Goal: Use online tool/utility: Utilize a website feature to perform a specific function

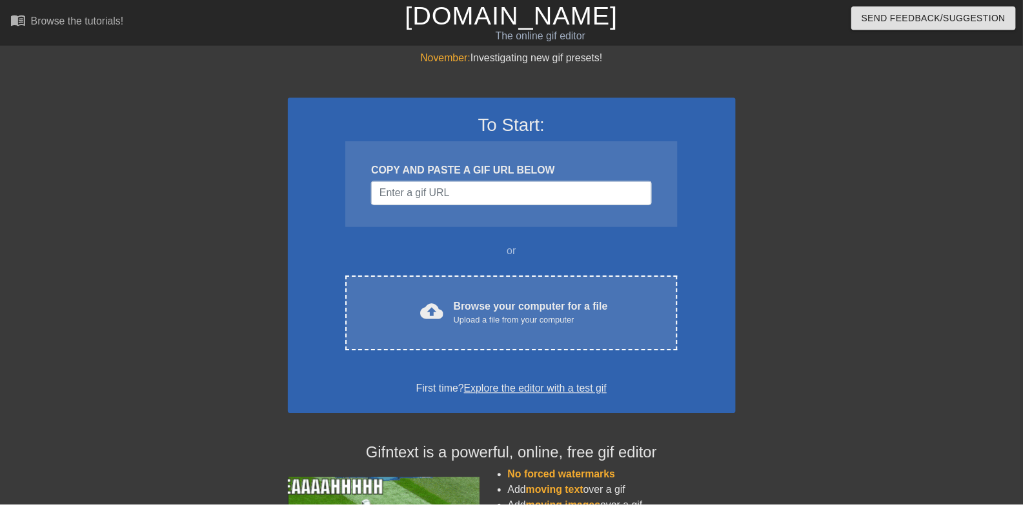
click at [399, 299] on div "cloud_upload Browse your computer for a file Upload a file from your computer C…" at bounding box center [515, 315] width 334 height 75
click at [632, 317] on div "cloud_upload Browse your computer for a file Upload a file from your computer" at bounding box center [516, 315] width 280 height 29
